Goal: Task Accomplishment & Management: Manage account settings

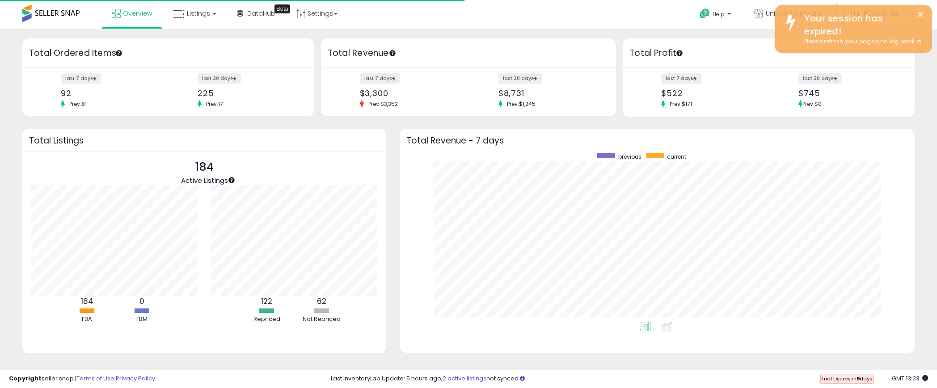
scroll to position [169, 497]
